Goal: Transaction & Acquisition: Obtain resource

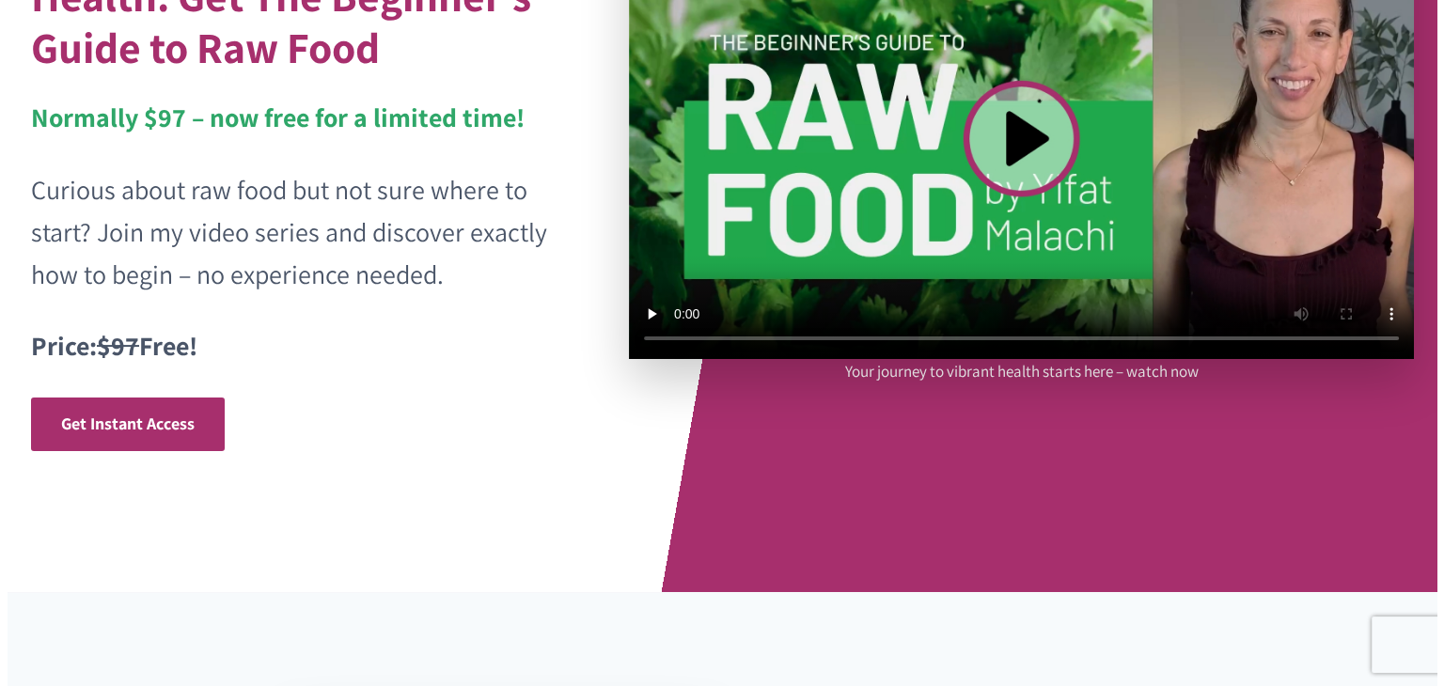
scroll to position [282, 0]
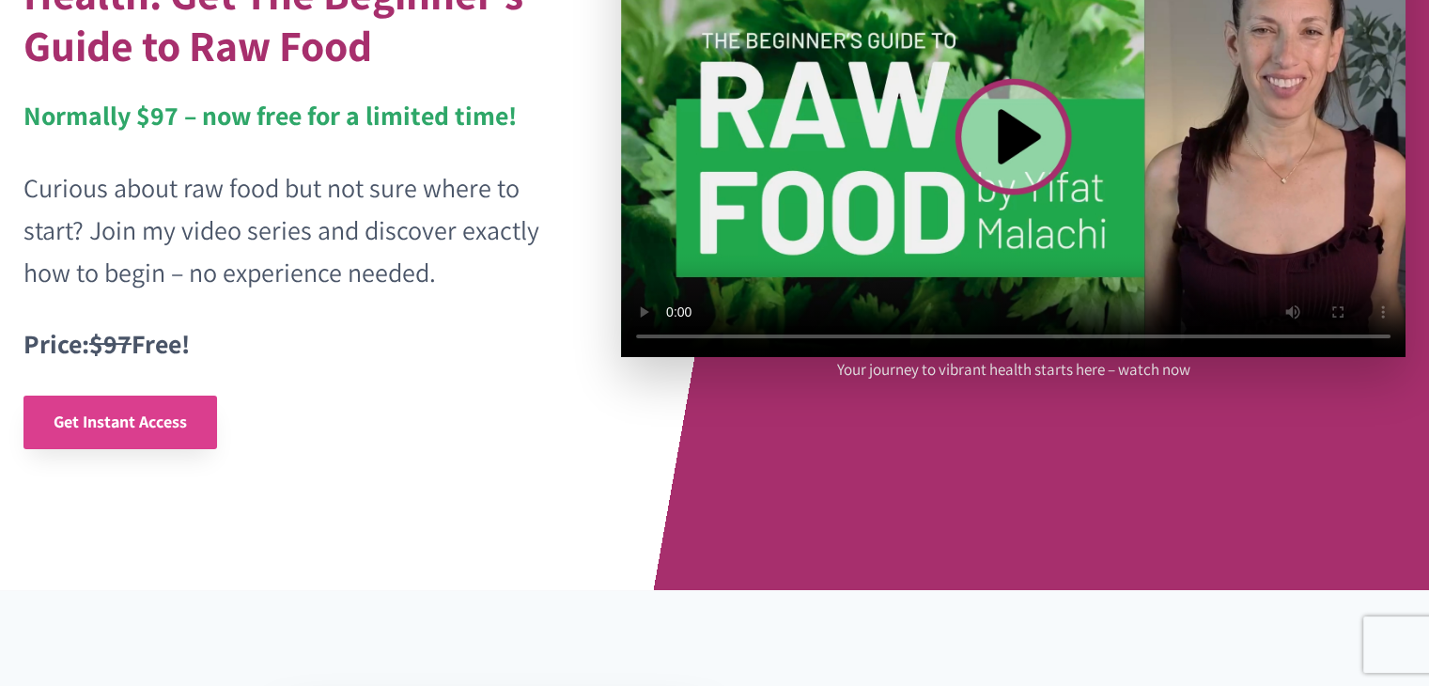
click at [160, 423] on span "Get Instant Access" at bounding box center [120, 422] width 133 height 22
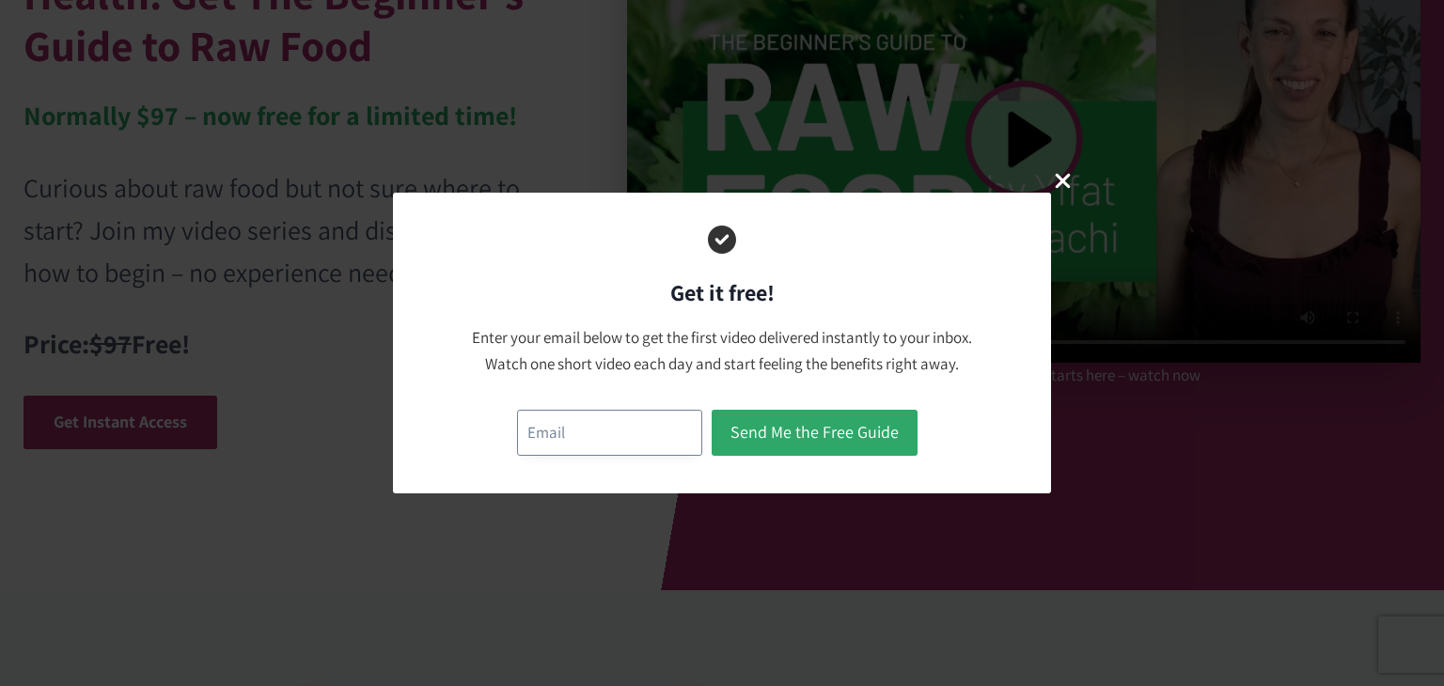
click at [617, 447] on input "email" at bounding box center [609, 433] width 185 height 46
type input "l.frichner@gmail.com"
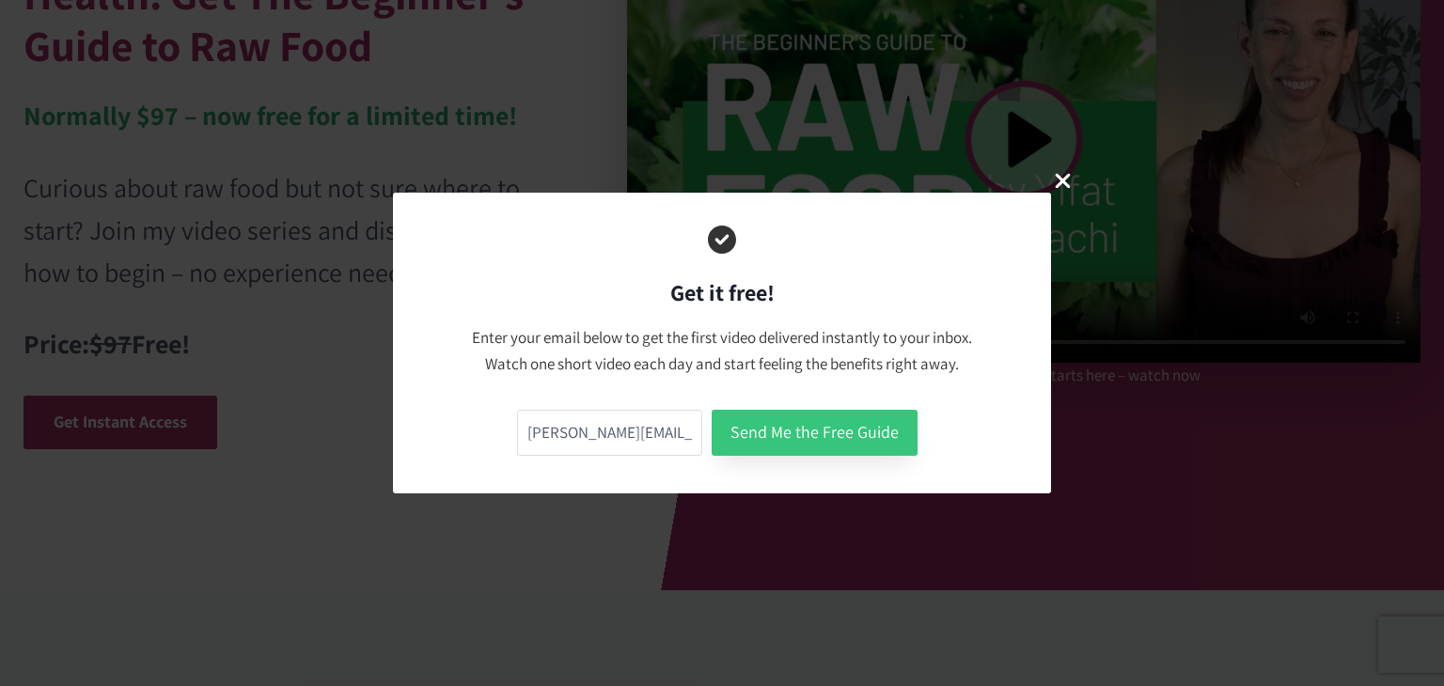
click at [759, 430] on button "Send Me the Free Guide" at bounding box center [814, 433] width 206 height 46
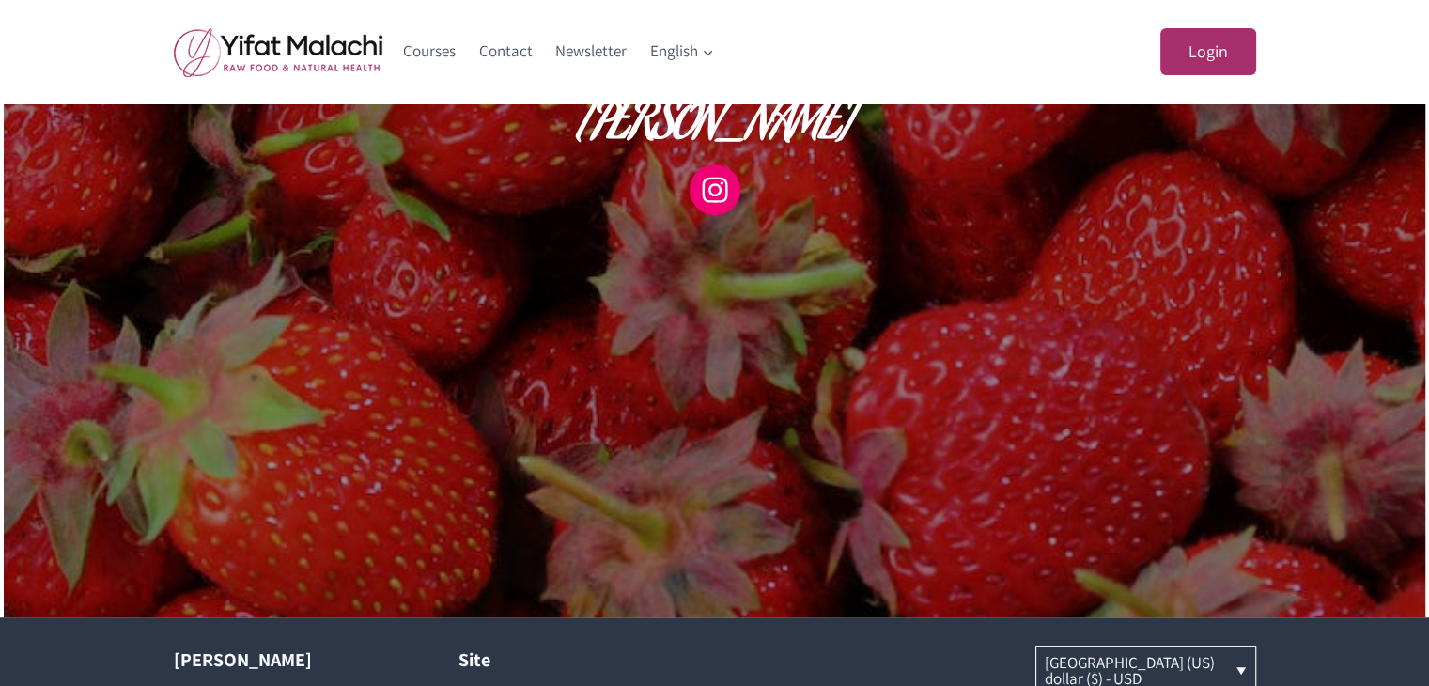
scroll to position [823, 0]
